Goal: Transaction & Acquisition: Register for event/course

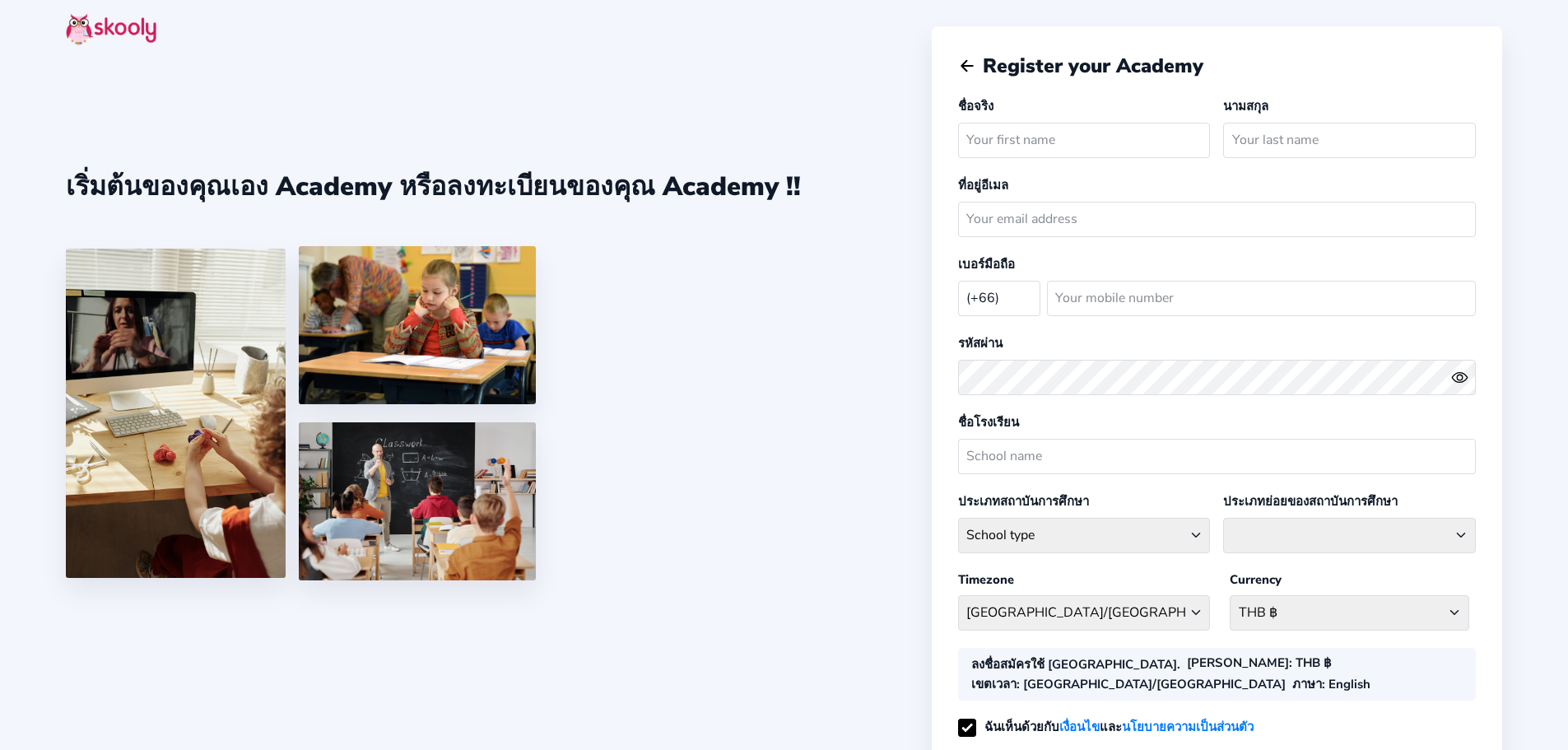
select select "TH"
type input "Admin"
click at [1245, 127] on input "text" at bounding box center [1350, 140] width 253 height 35
type input "SOC"
click at [1114, 155] on input "Admin" at bounding box center [1084, 140] width 253 height 35
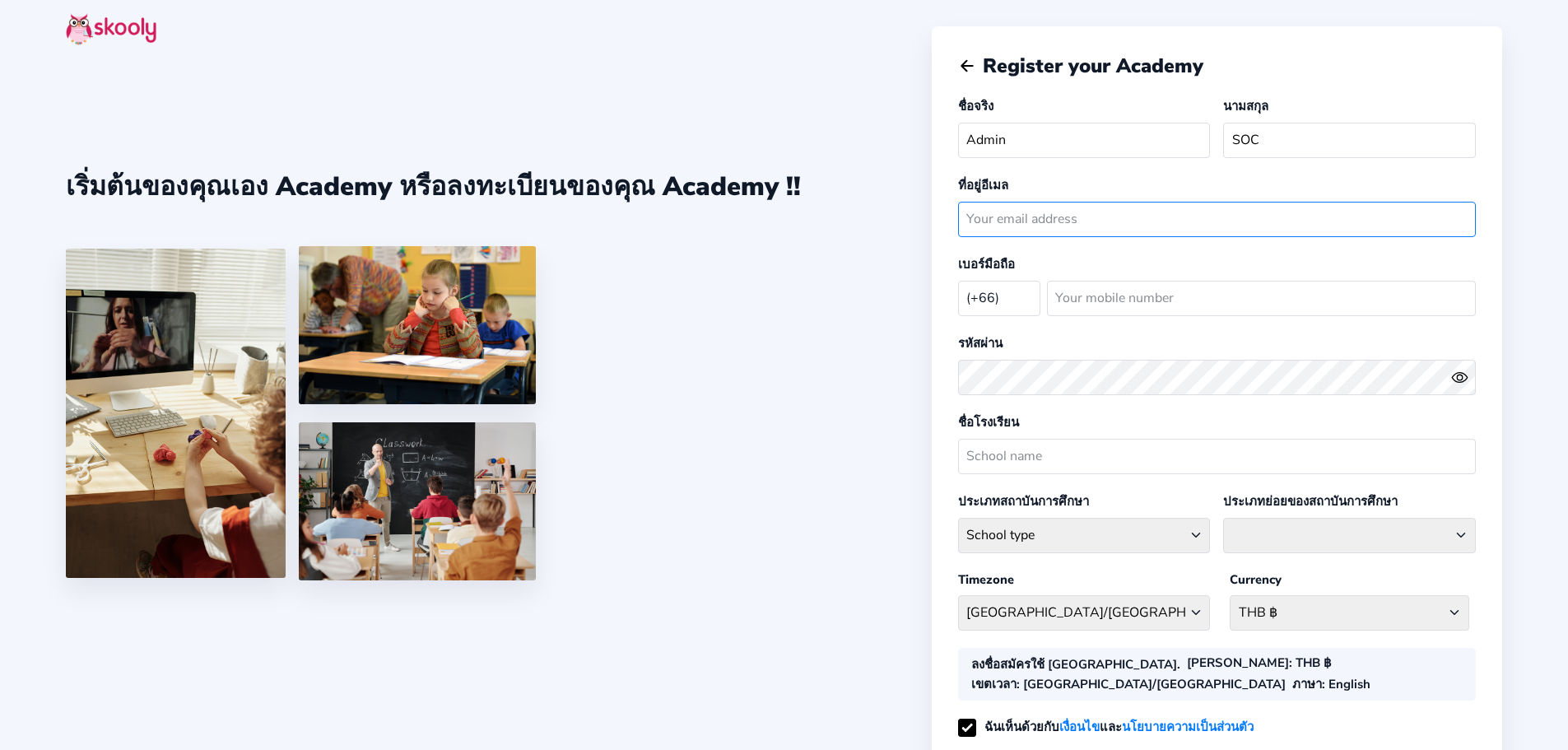
click at [1034, 227] on input "email" at bounding box center [1217, 219] width 518 height 35
click at [1055, 224] on input "email" at bounding box center [1217, 219] width 518 height 35
paste input "[EMAIL_ADDRESS][DOMAIN_NAME]"
type input "[EMAIL_ADDRESS][DOMAIN_NAME]"
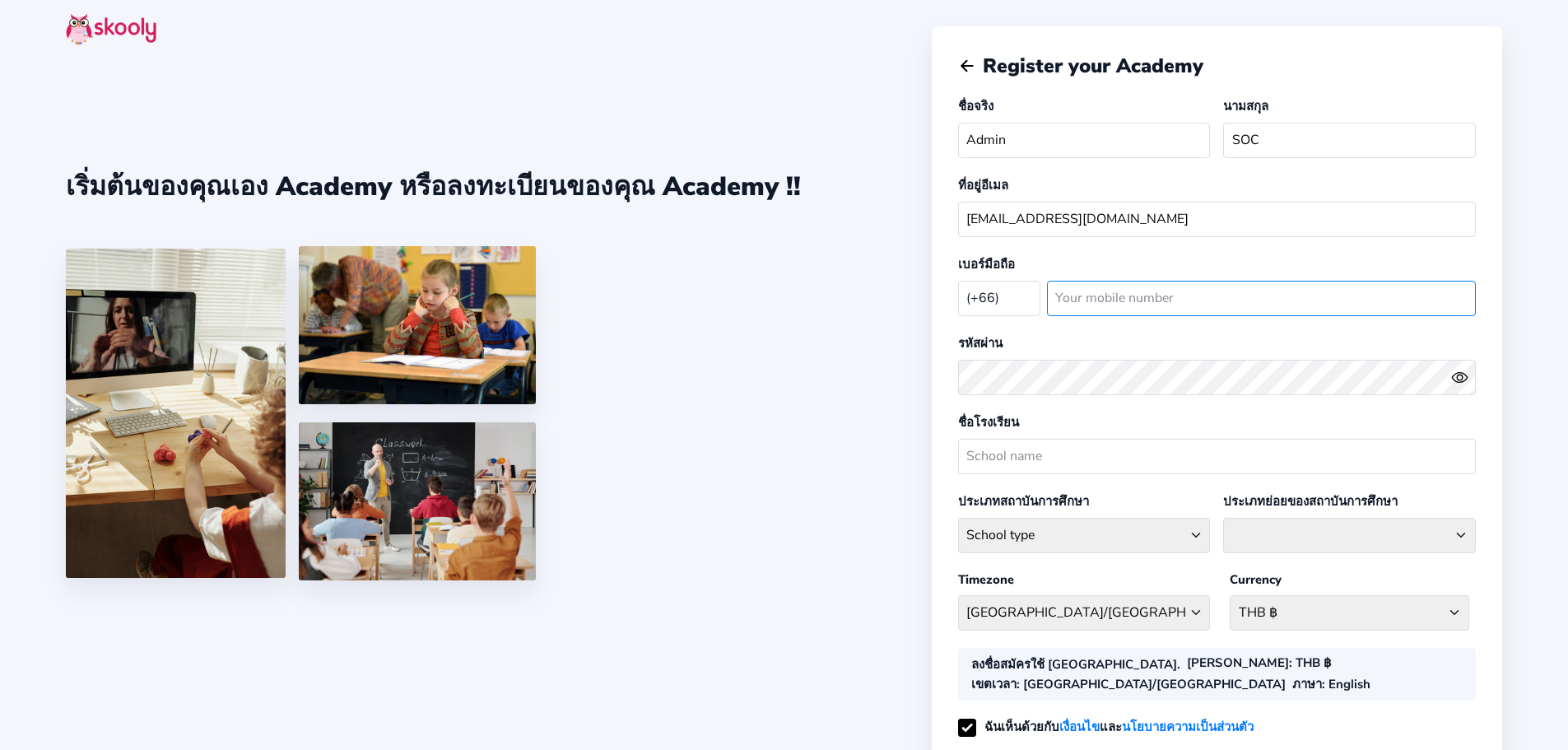
click at [1108, 297] on input "number" at bounding box center [1261, 298] width 429 height 35
type input "0888413993"
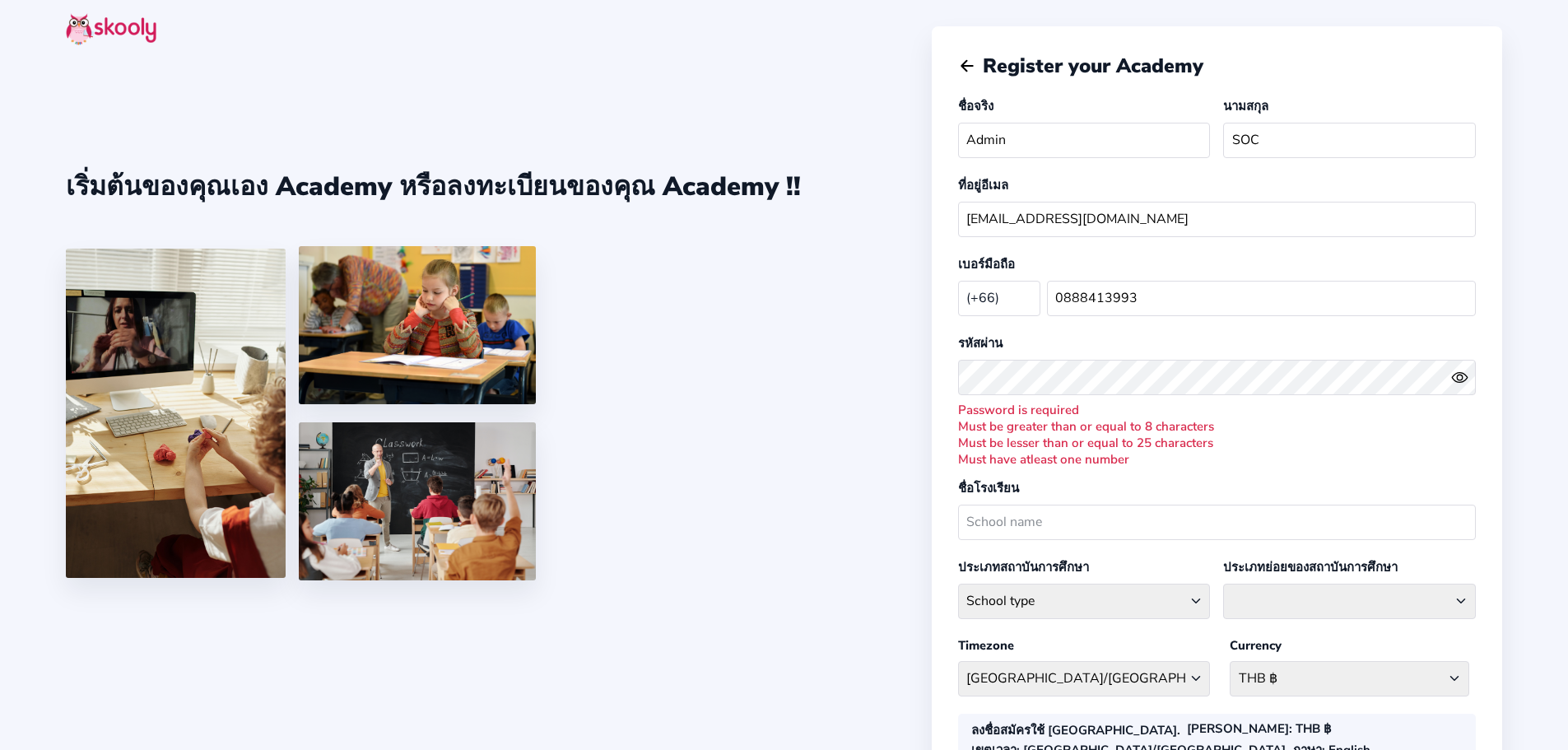
click at [1470, 372] on button at bounding box center [1463, 377] width 25 height 17
click at [1458, 373] on icon "eye off outline" at bounding box center [1459, 377] width 7 height 7
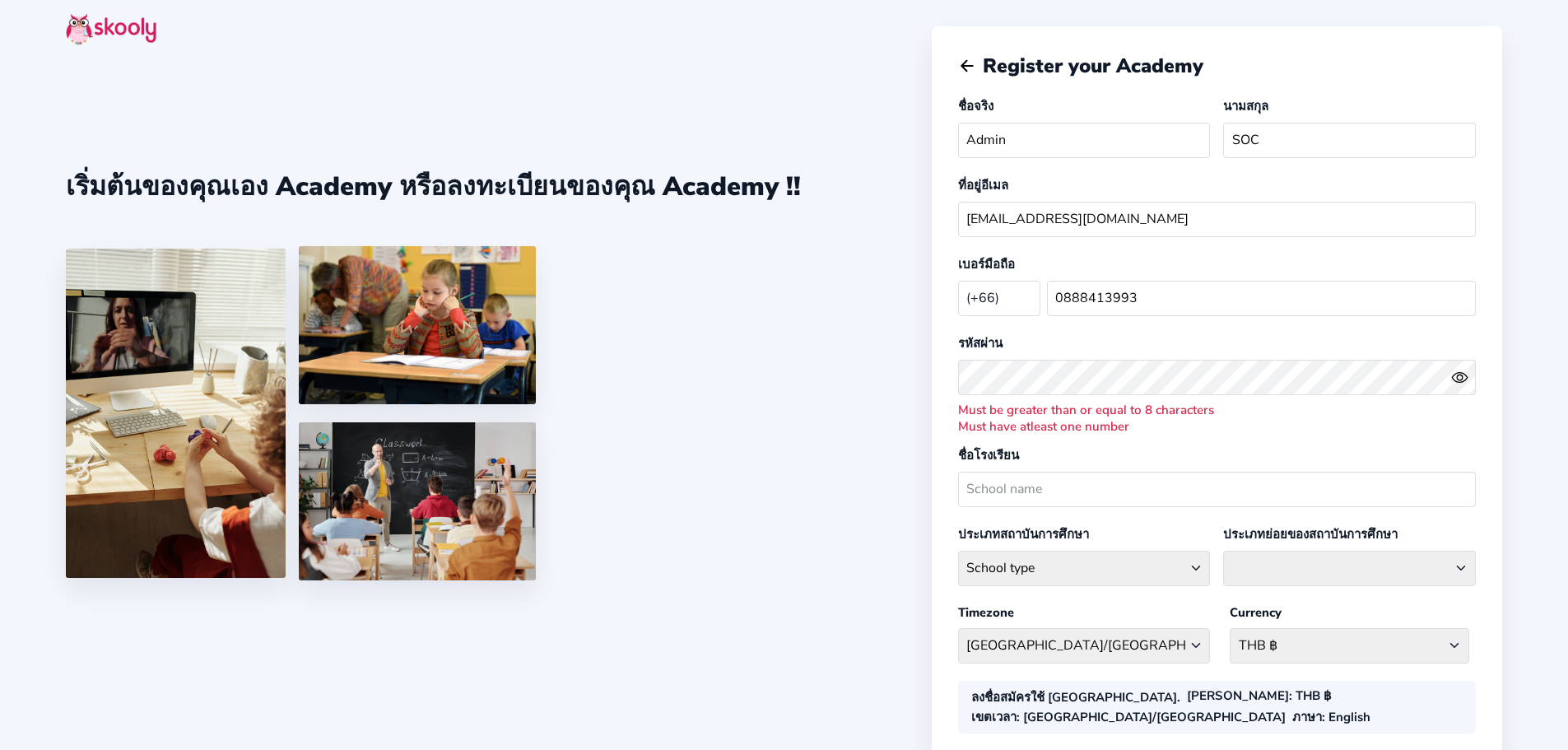
click at [1453, 374] on icon "Eye" at bounding box center [1459, 377] width 17 height 17
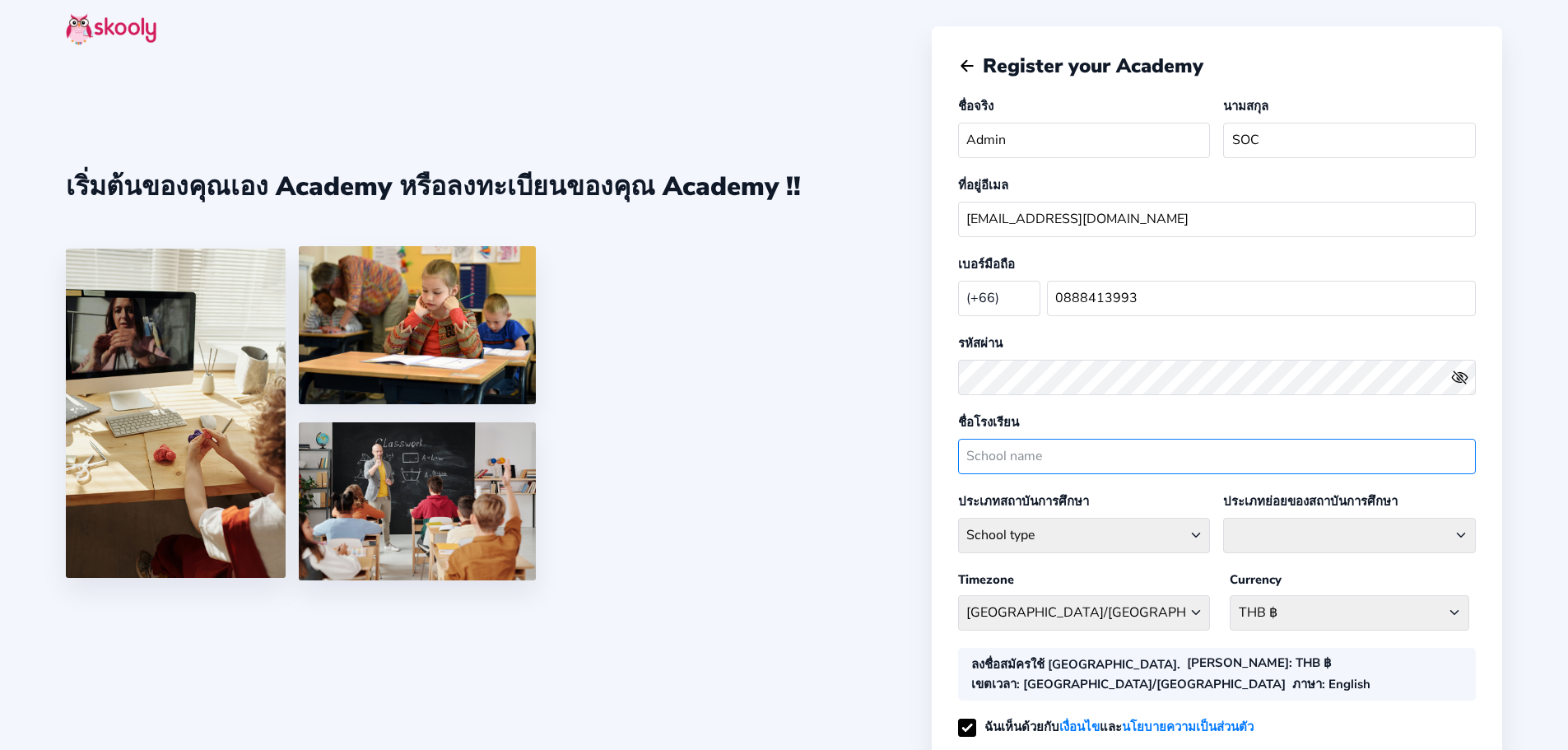
click at [982, 448] on input "text" at bounding box center [1217, 456] width 518 height 35
paste input "SOC : School of Ceramics by Pottery Clay"
type input "SOC : School of Ceramics by Pottery Clay"
click at [1081, 525] on select "School type Academic Afterschool Arts Dance Homeschool Language Martial Arts Mu…" at bounding box center [1084, 535] width 253 height 35
select select "AR"
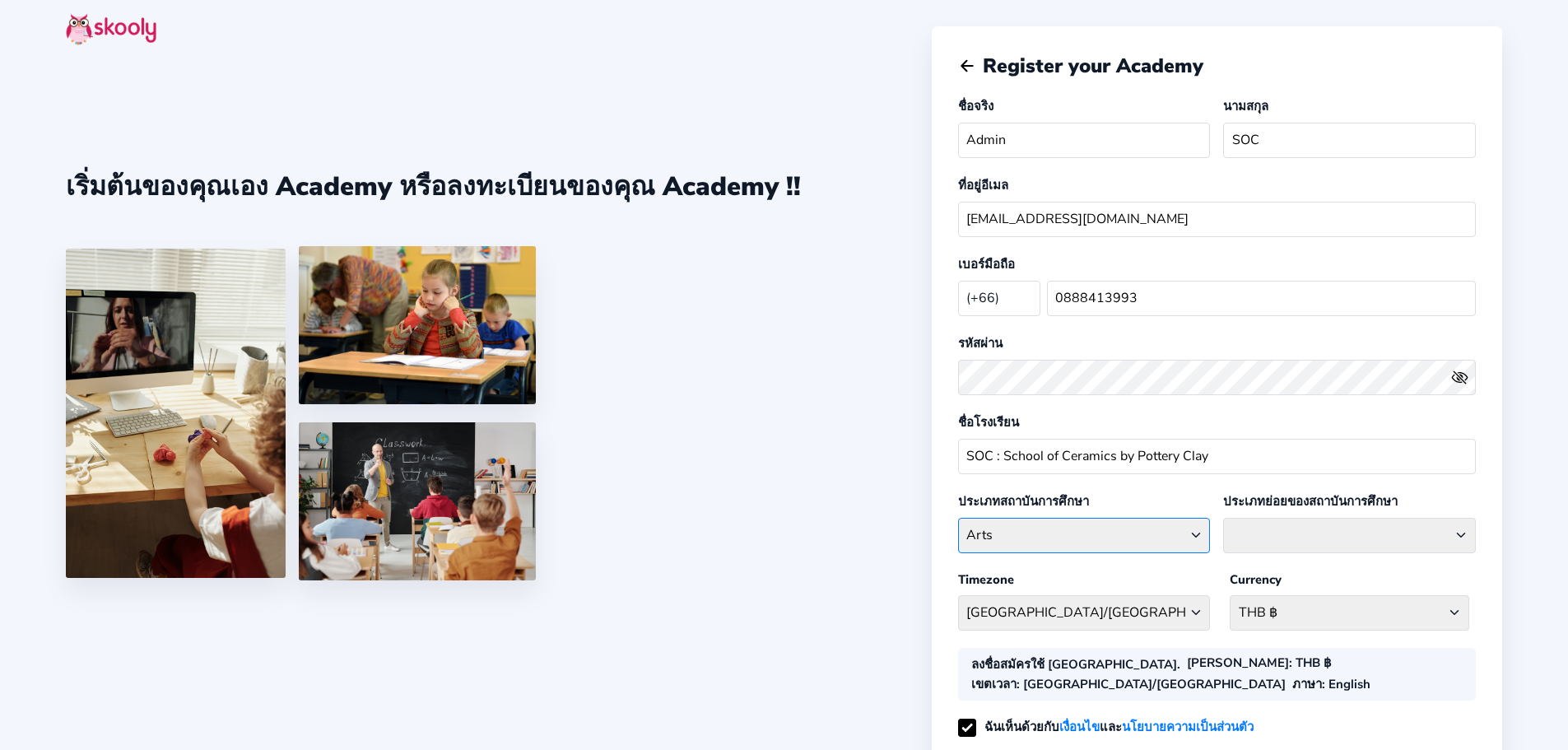
click at [958, 518] on select "School type Academic Afterschool Arts Dance Homeschool Language Martial Arts Mu…" at bounding box center [1084, 535] width 253 height 35
click at [1251, 523] on select "Craft General Arts Painting" at bounding box center [1350, 535] width 253 height 35
click at [1040, 526] on select "School type Academic Afterschool Arts Dance Homeschool Language Martial Arts Mu…" at bounding box center [1084, 535] width 253 height 35
click at [958, 518] on select "School type Academic Afterschool Arts Dance Homeschool Language Martial Arts Mu…" at bounding box center [1084, 535] width 253 height 35
click at [1269, 525] on select "Craft General Arts Painting" at bounding box center [1350, 535] width 253 height 35
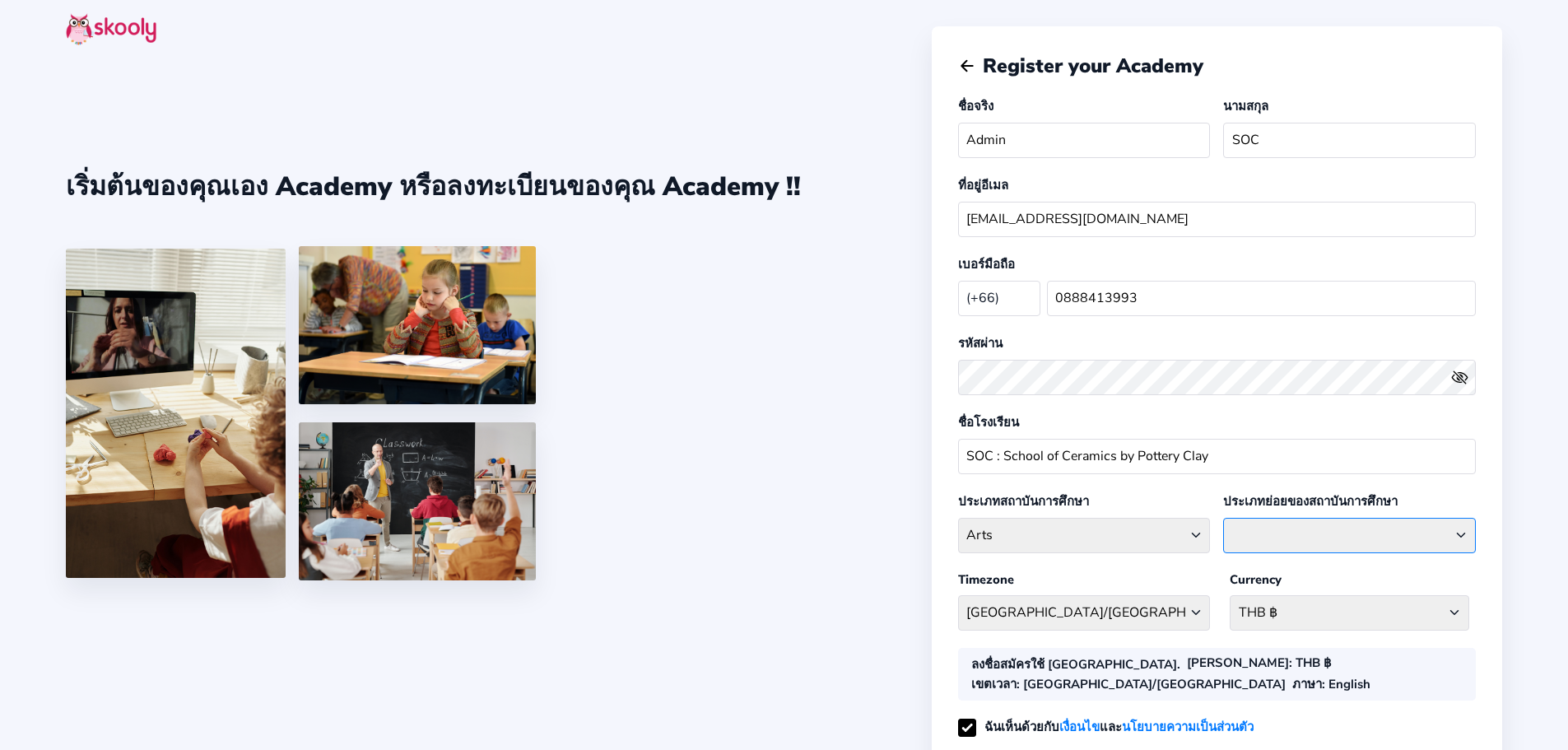
select select "CR"
click at [1223, 518] on select "Craft General Arts Painting" at bounding box center [1350, 535] width 253 height 35
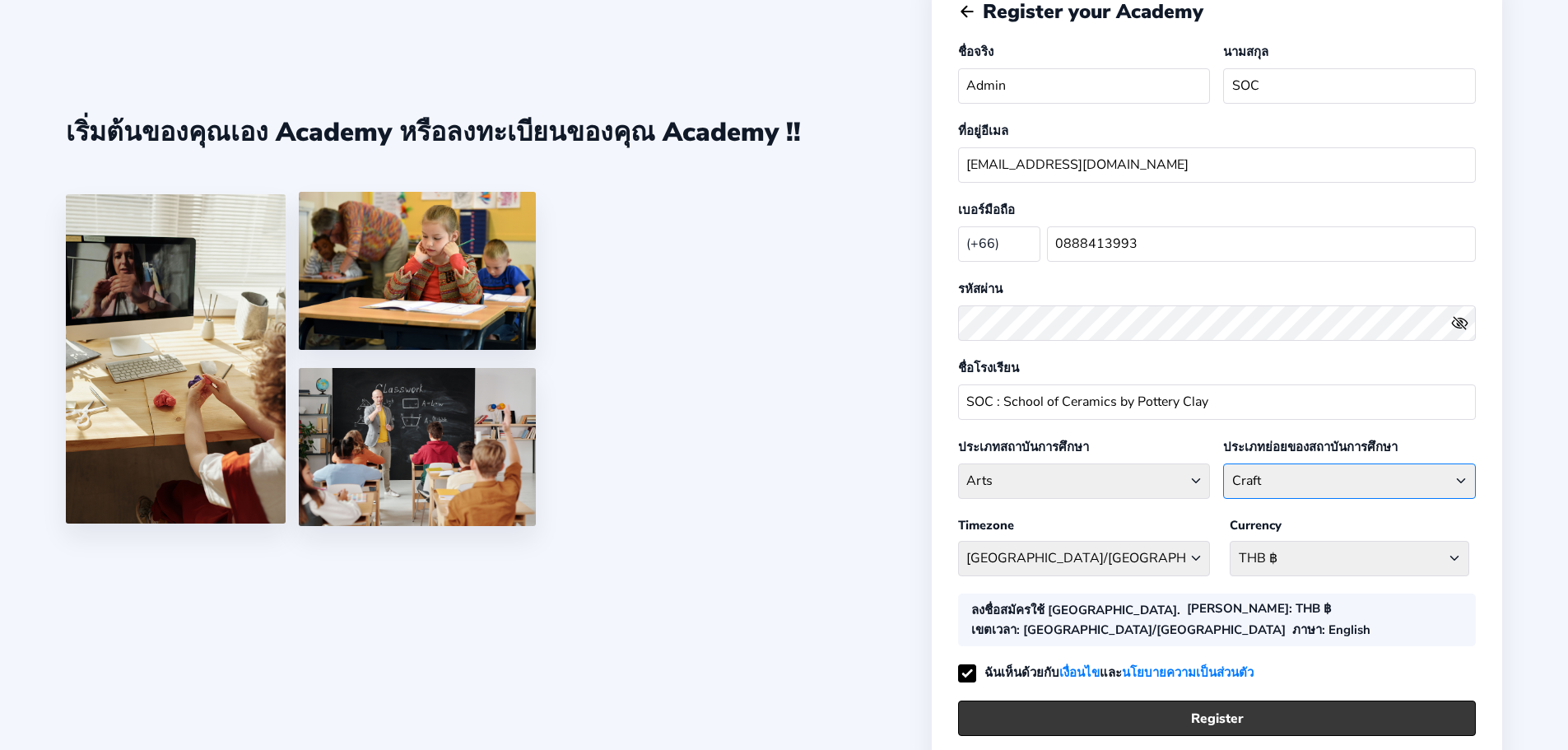
scroll to position [82, 0]
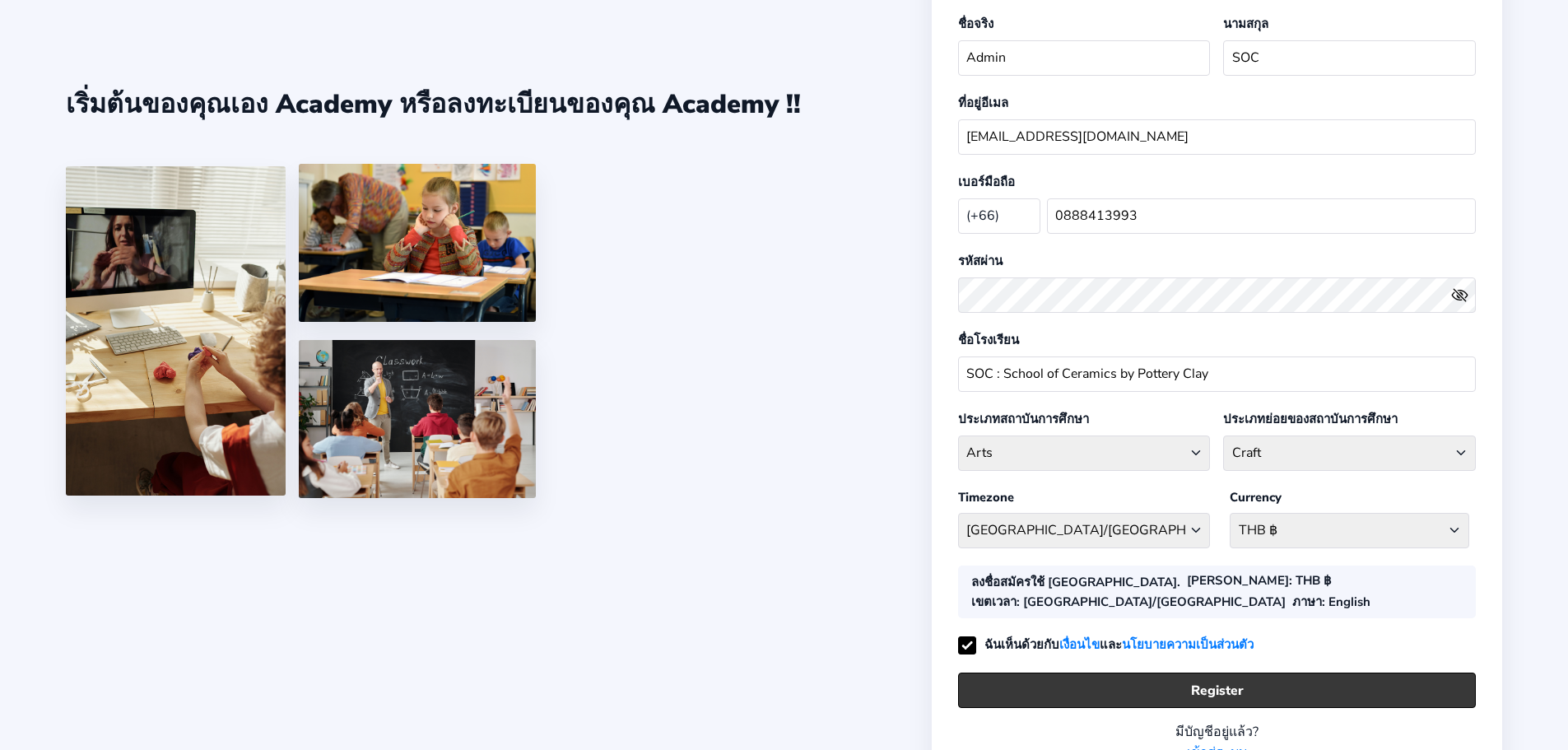
click at [1091, 673] on button "Register" at bounding box center [1217, 690] width 518 height 35
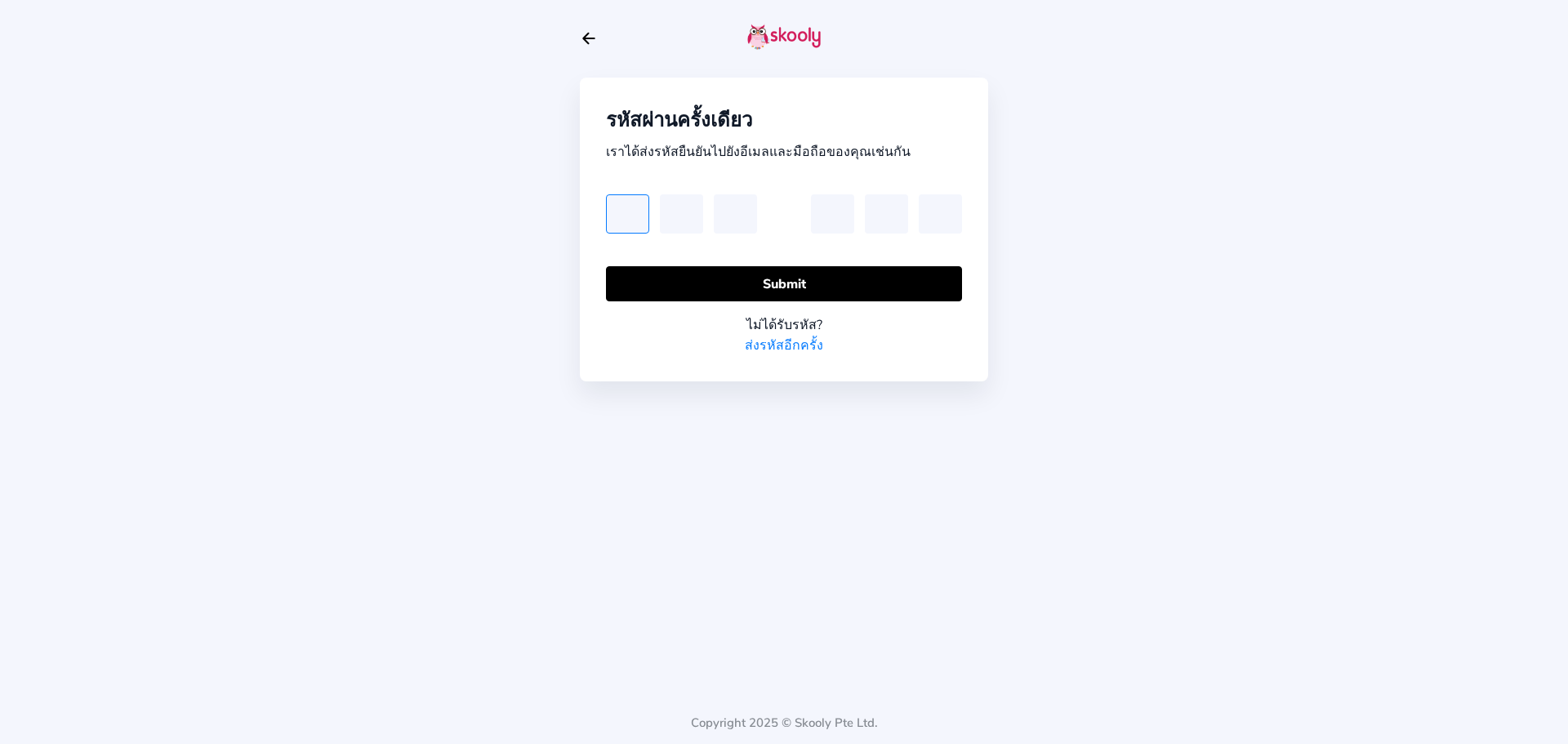
paste input "5"
click at [623, 207] on input "z" at bounding box center [627, 214] width 43 height 39
drag, startPoint x: 634, startPoint y: 211, endPoint x: 619, endPoint y: 210, distance: 15.0
click at [619, 210] on input "z" at bounding box center [627, 214] width 43 height 39
type input "5"
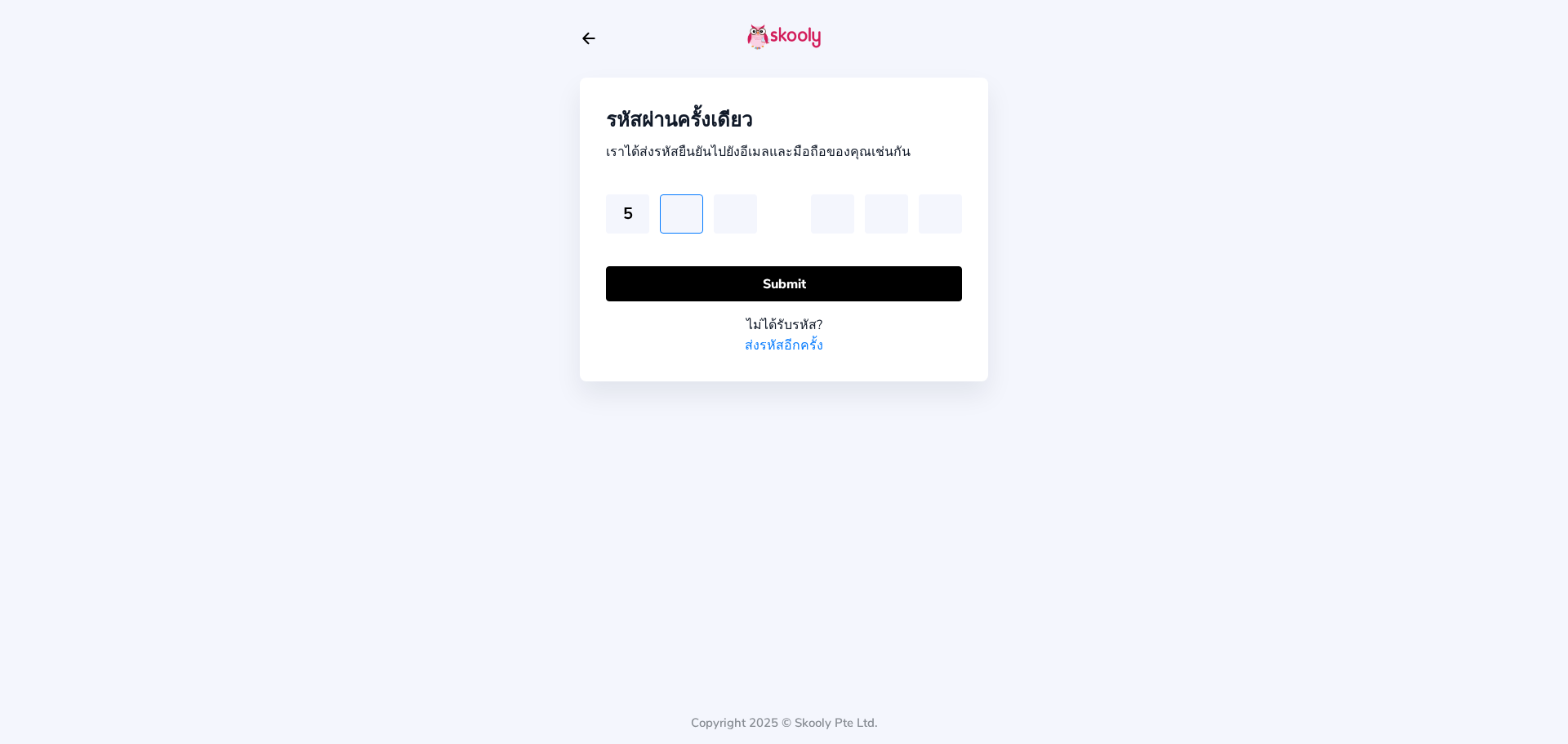
type input "4"
type input "3"
type input "6"
type input "2"
type input "6"
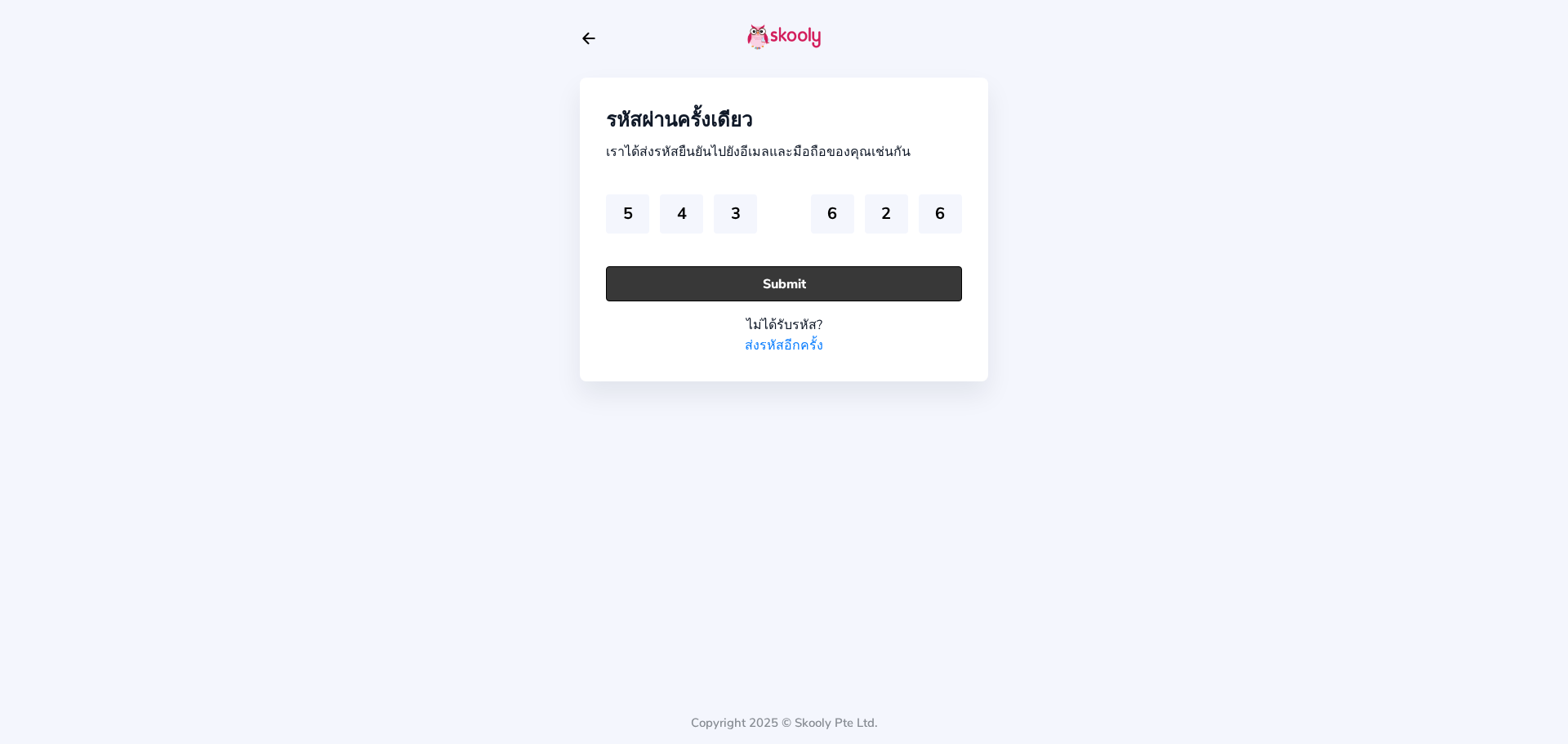
click at [832, 273] on button "Submit" at bounding box center [784, 284] width 356 height 35
